Goal: Task Accomplishment & Management: Use online tool/utility

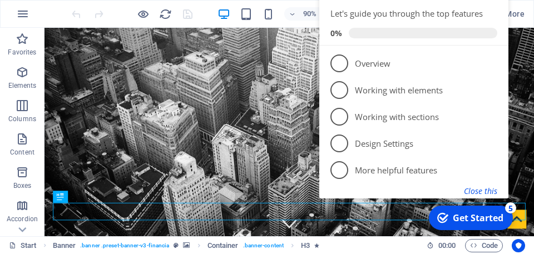
click at [485, 192] on button "Close this" at bounding box center [480, 191] width 33 height 11
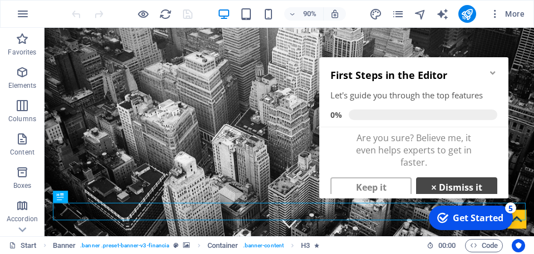
click at [455, 185] on link "× Dismiss it" at bounding box center [456, 188] width 81 height 20
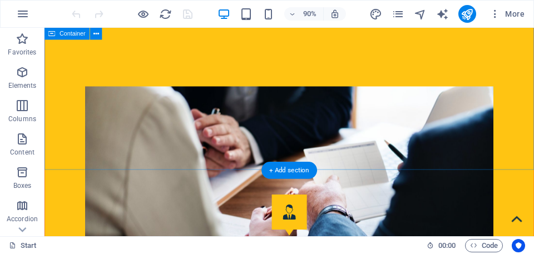
scroll to position [1202, 0]
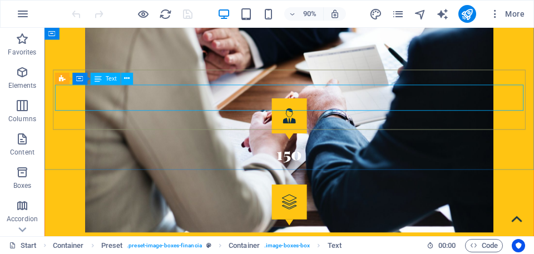
click at [111, 81] on span "Text" at bounding box center [111, 79] width 11 height 6
click at [126, 80] on icon at bounding box center [128, 78] width 6 height 11
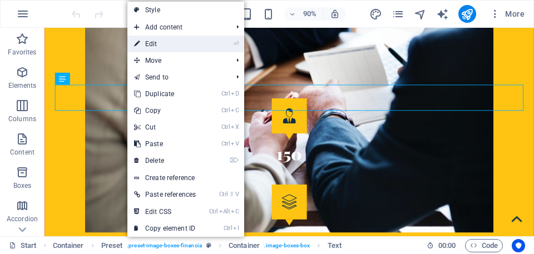
click at [150, 46] on link "⏎ Edit" at bounding box center [164, 44] width 75 height 17
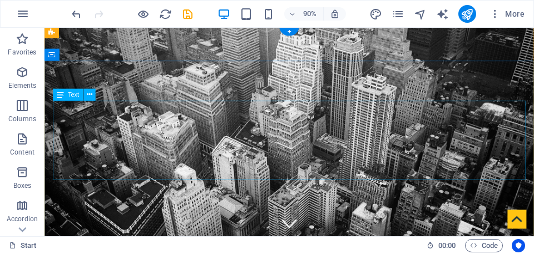
scroll to position [0, 0]
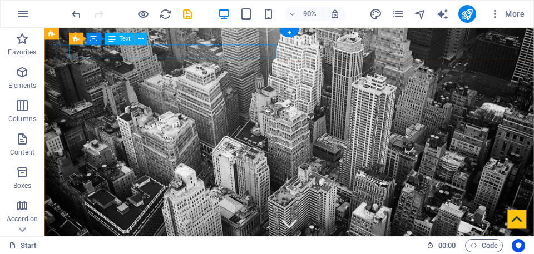
click at [120, 40] on span "Text" at bounding box center [125, 39] width 11 height 6
click at [145, 40] on button at bounding box center [141, 39] width 12 height 12
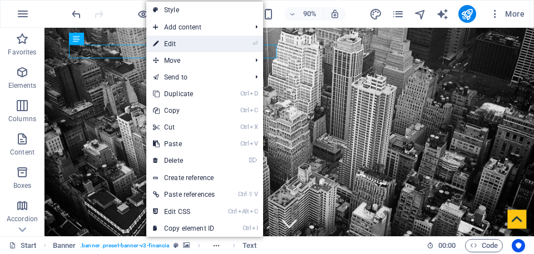
click at [174, 44] on link "⏎ Edit" at bounding box center [183, 44] width 75 height 17
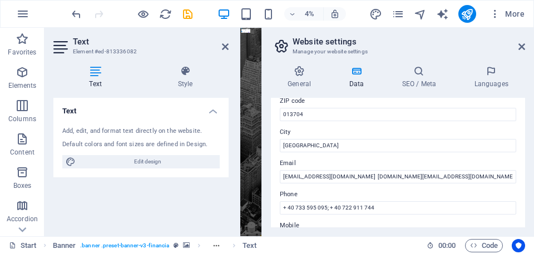
scroll to position [214, 0]
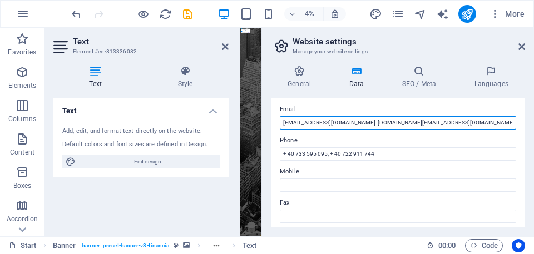
click at [421, 122] on input "[EMAIL_ADDRESS][DOMAIN_NAME] [DOMAIN_NAME][EMAIL_ADDRESS][DOMAIN_NAME]" at bounding box center [398, 122] width 237 height 13
type input "[EMAIL_ADDRESS][DOMAIN_NAME]"
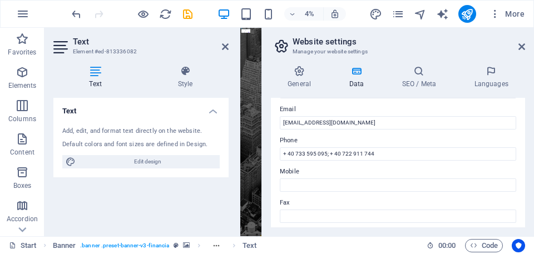
click at [526, 47] on aside "Website settings Manage your website settings General Data SEO / Meta Languages…" at bounding box center [398, 132] width 273 height 209
click at [521, 47] on icon at bounding box center [522, 46] width 7 height 9
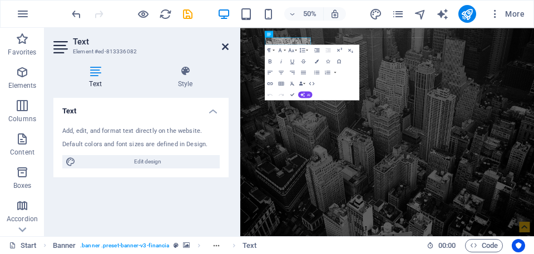
click at [225, 48] on icon at bounding box center [225, 46] width 7 height 9
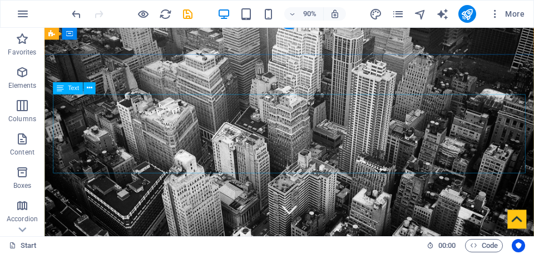
scroll to position [0, 0]
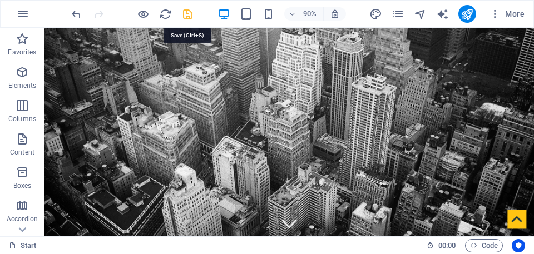
click at [188, 15] on icon "save" at bounding box center [188, 14] width 13 height 13
